Goal: Task Accomplishment & Management: Use online tool/utility

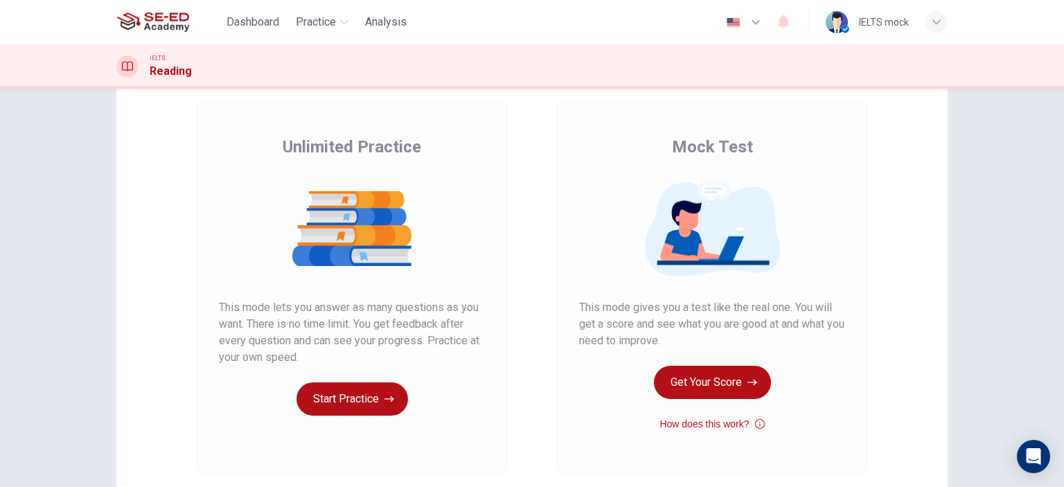
scroll to position [138, 0]
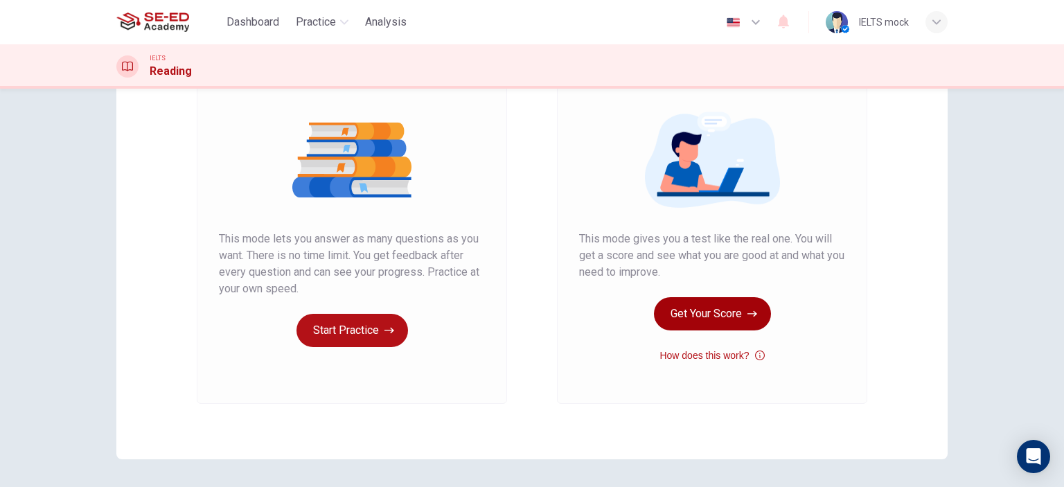
click at [719, 321] on button "Get Your Score" at bounding box center [712, 313] width 117 height 33
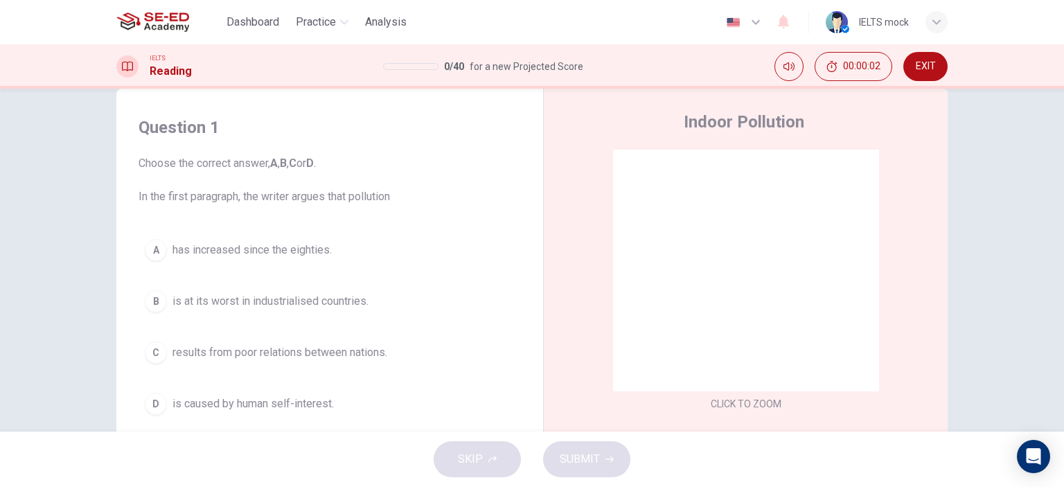
scroll to position [69, 0]
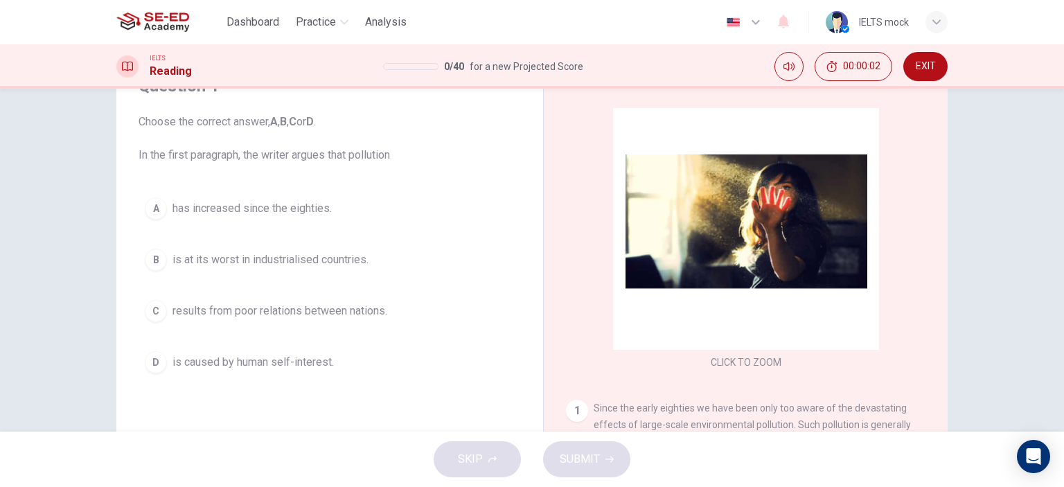
click at [304, 217] on button "A has increased since the eighties." at bounding box center [329, 208] width 382 height 35
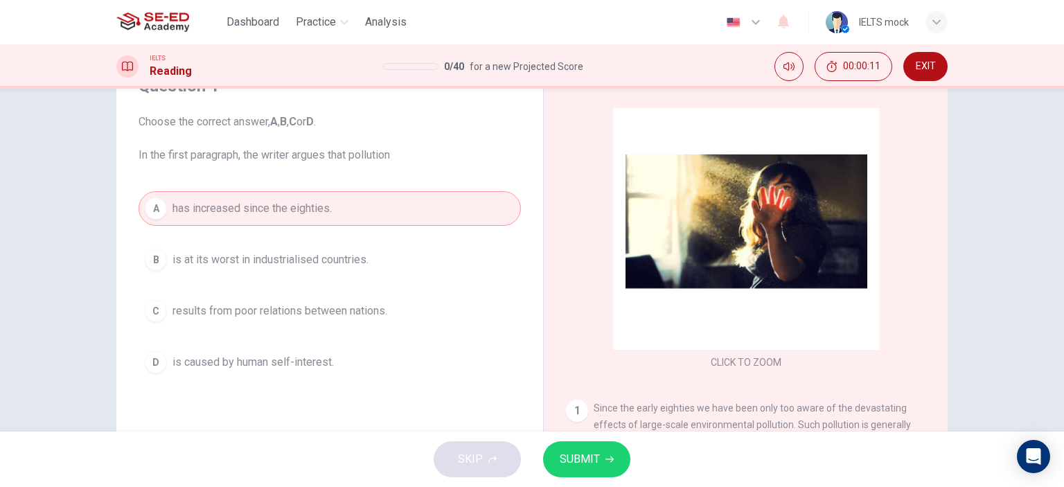
click at [503, 398] on div "Question 1 Choose the correct answer, A , B , C or D . In the first paragraph, …" at bounding box center [329, 294] width 404 height 467
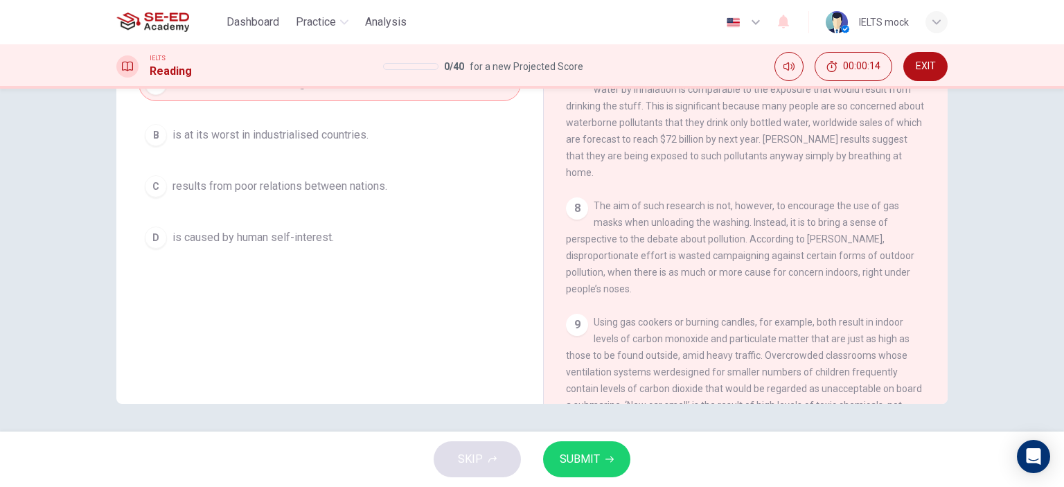
scroll to position [1273, 0]
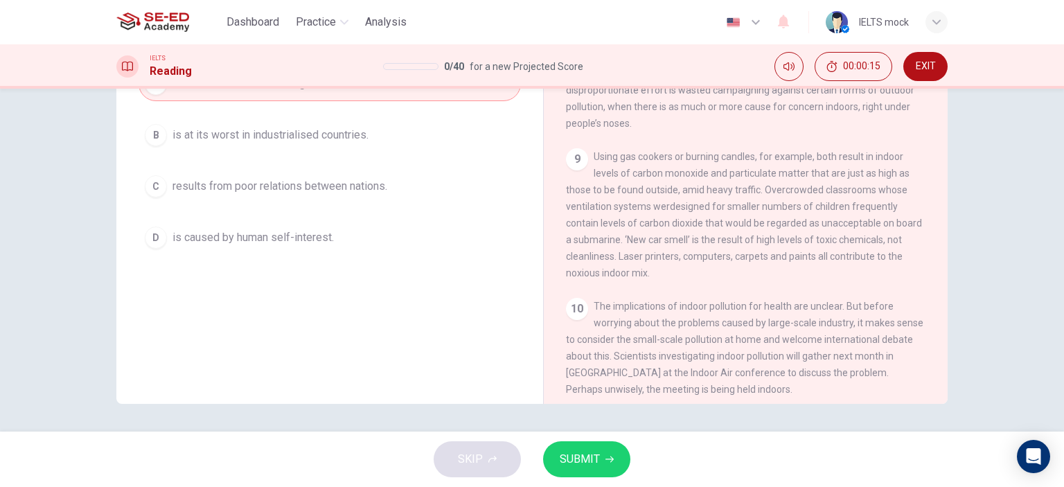
click at [335, 234] on button "D is caused by human self-interest." at bounding box center [329, 237] width 382 height 35
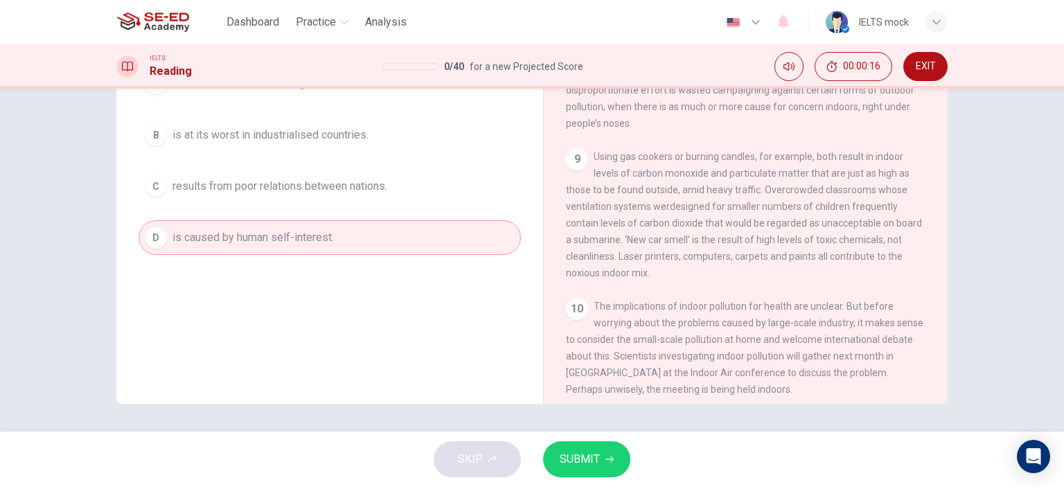
click at [575, 451] on span "SUBMIT" at bounding box center [580, 458] width 40 height 19
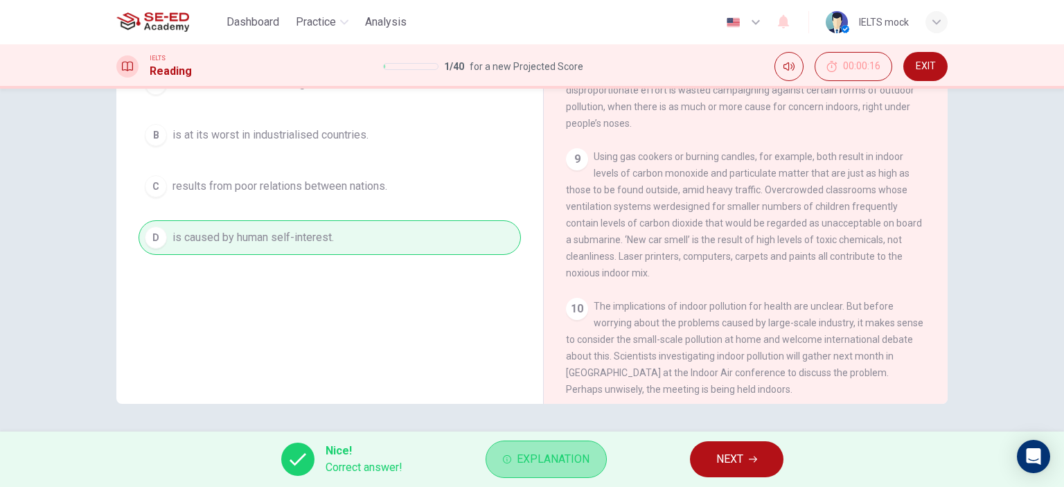
click at [581, 450] on span "Explanation" at bounding box center [553, 458] width 73 height 19
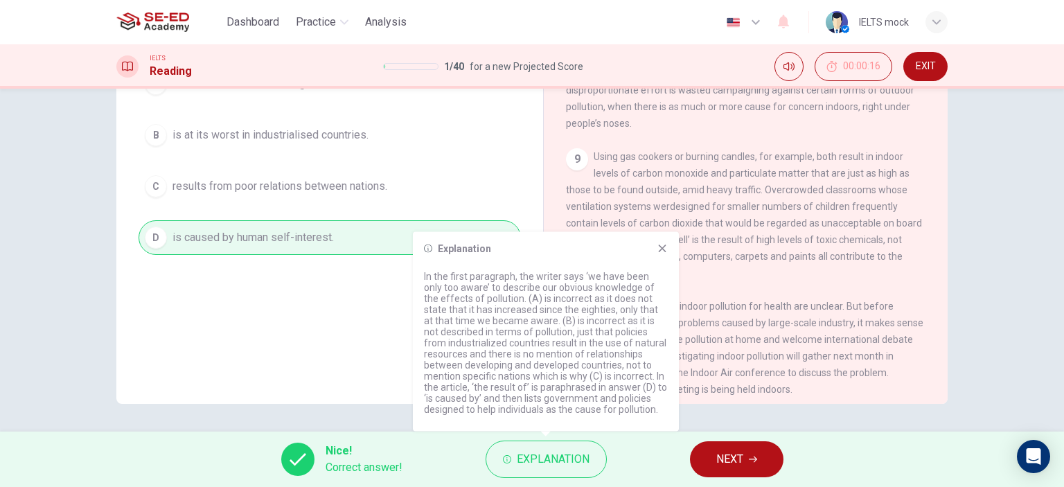
click at [662, 253] on icon at bounding box center [661, 248] width 11 height 11
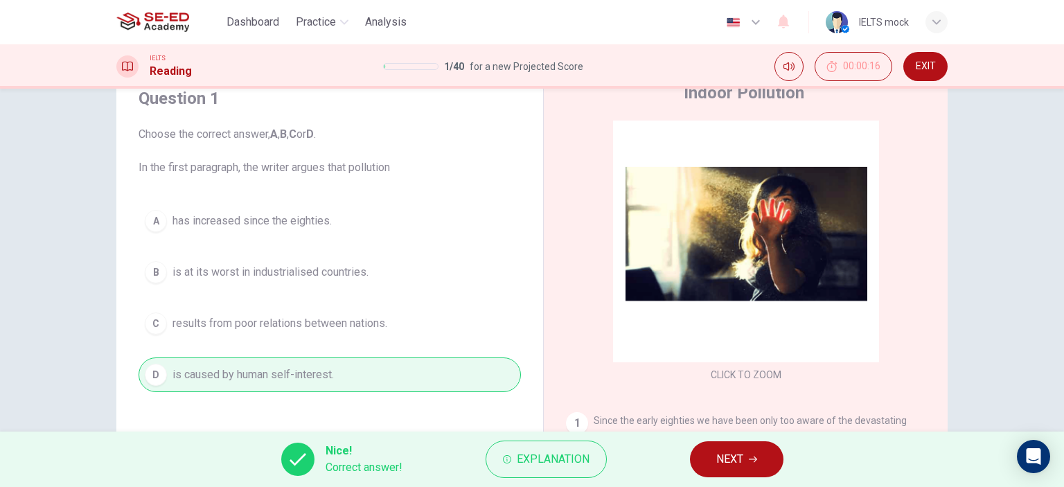
scroll to position [55, 0]
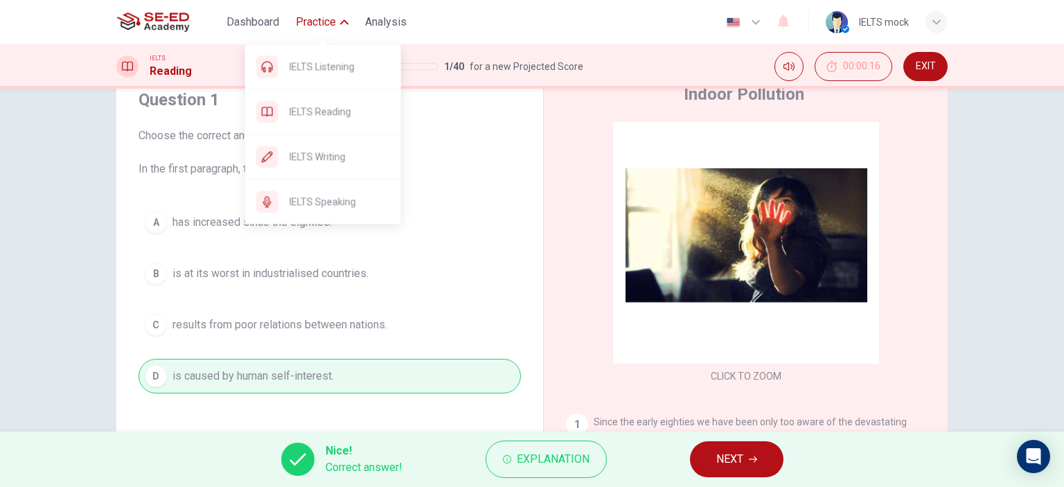
click at [331, 24] on span "Practice" at bounding box center [316, 22] width 40 height 17
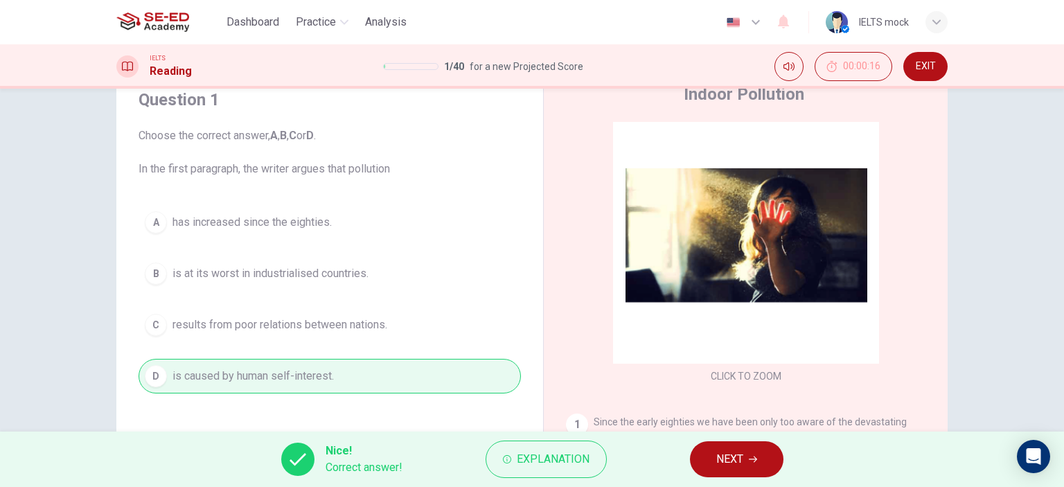
click at [177, 11] on img at bounding box center [152, 22] width 73 height 28
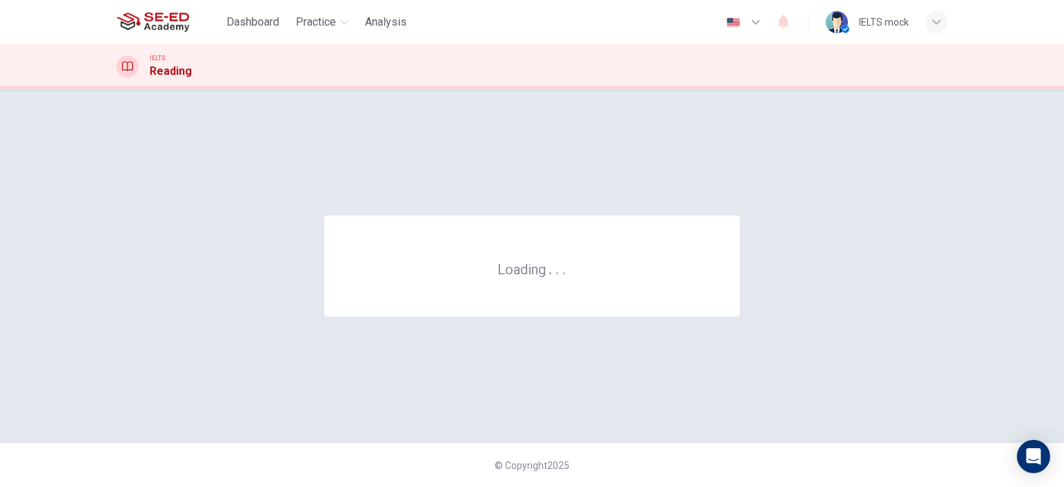
scroll to position [0, 0]
